Goal: Find specific page/section: Find specific page/section

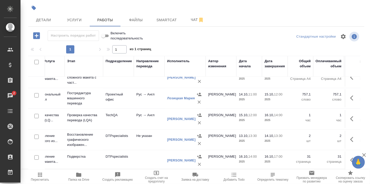
scroll to position [14, 0]
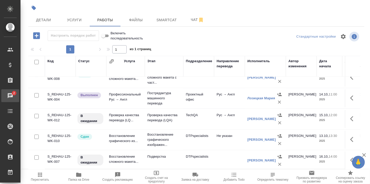
click at [10, 93] on div "Чаты" at bounding box center [3, 96] width 13 height 8
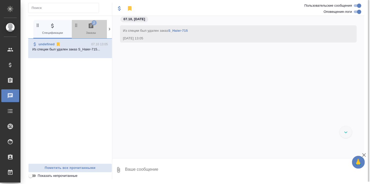
drag, startPoint x: 91, startPoint y: 27, endPoint x: 93, endPoint y: 42, distance: 15.0
click at [91, 27] on icon "button" at bounding box center [91, 26] width 6 height 6
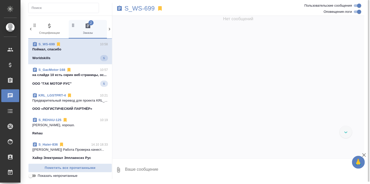
scroll to position [1900, 0]
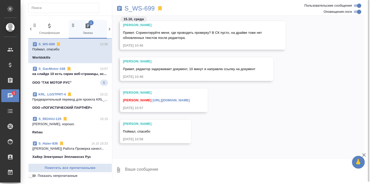
click at [68, 77] on p "на слайде 10 есть скрин веб-страницы, ос..." at bounding box center [70, 74] width 76 height 5
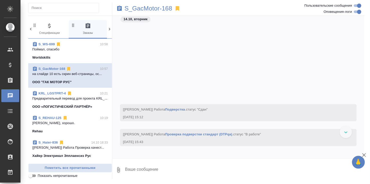
scroll to position [10993, 0]
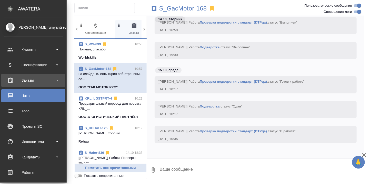
click at [28, 80] on div "Заказы" at bounding box center [33, 81] width 59 height 8
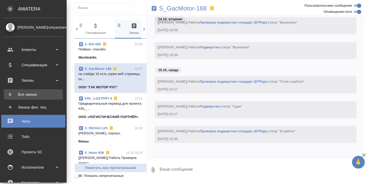
click at [26, 92] on div "Все заказы" at bounding box center [33, 94] width 54 height 5
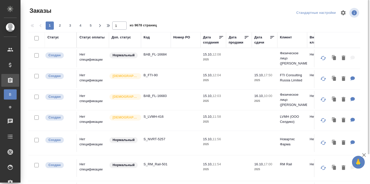
click at [147, 38] on div "Код" at bounding box center [147, 37] width 6 height 5
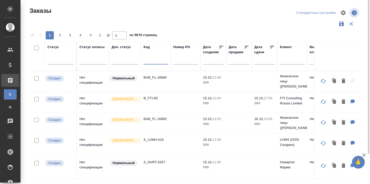
click at [151, 61] on input "text" at bounding box center [156, 61] width 25 height 6
paste input "S_T-OP-C-24958"
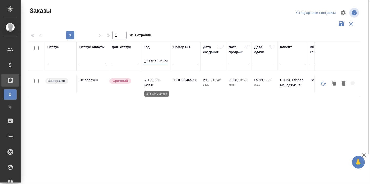
type input "S_T-OP-C-24958"
click at [151, 81] on p "S_T-OP-C-24958" at bounding box center [156, 83] width 25 height 10
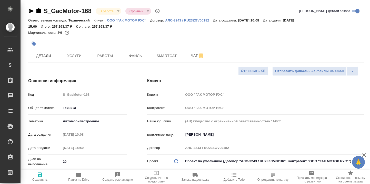
select select "RU"
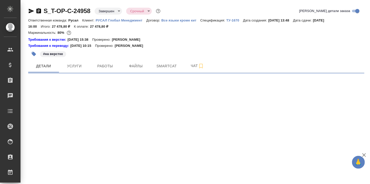
select select "RU"
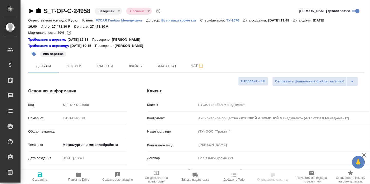
type textarea "x"
click at [164, 66] on span "Smartcat" at bounding box center [166, 66] width 25 height 6
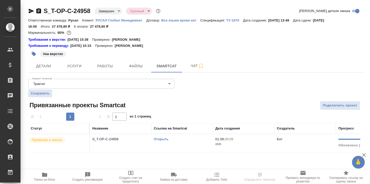
click at [165, 141] on link "Открыть" at bounding box center [161, 139] width 15 height 4
